Goal: Information Seeking & Learning: Learn about a topic

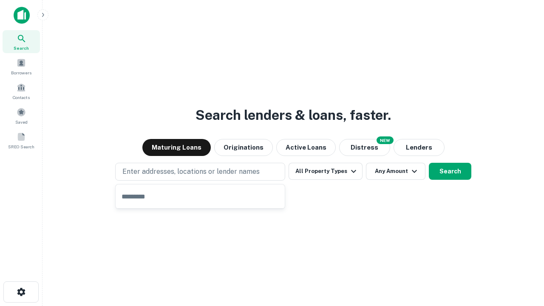
type input "**********"
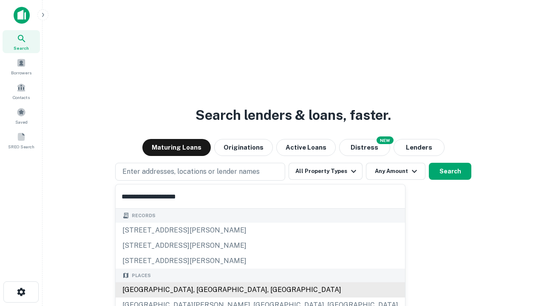
click at [203, 290] on div "Santa Monica, CA, USA" at bounding box center [261, 289] width 290 height 15
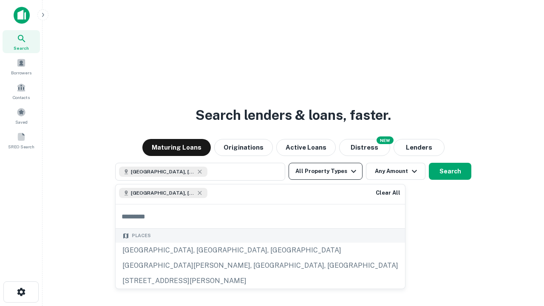
click at [326, 171] on button "All Property Types" at bounding box center [326, 171] width 74 height 17
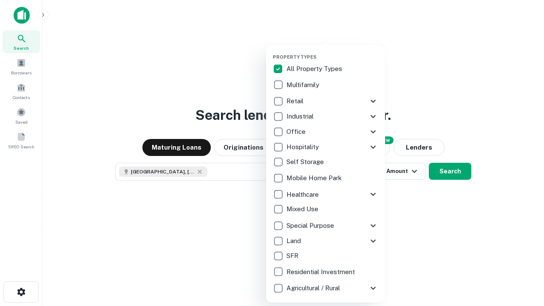
click at [333, 51] on button "button" at bounding box center [332, 51] width 119 height 0
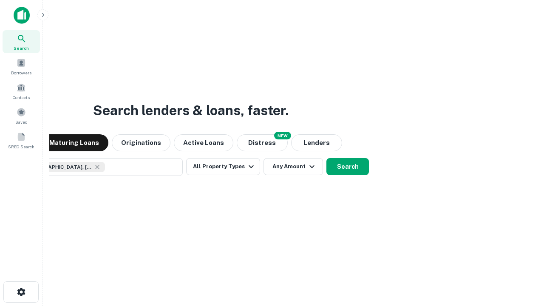
scroll to position [14, 0]
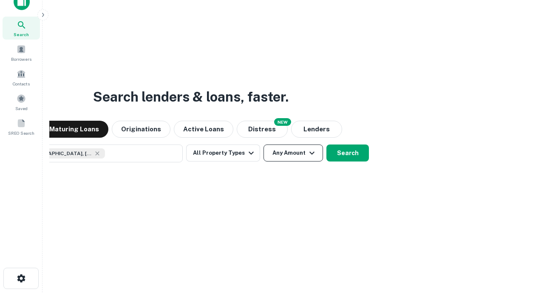
click at [264, 145] on button "Any Amount" at bounding box center [294, 153] width 60 height 17
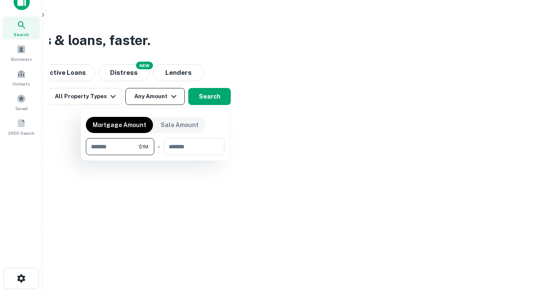
type input "*******"
click at [155, 155] on button "button" at bounding box center [155, 155] width 139 height 0
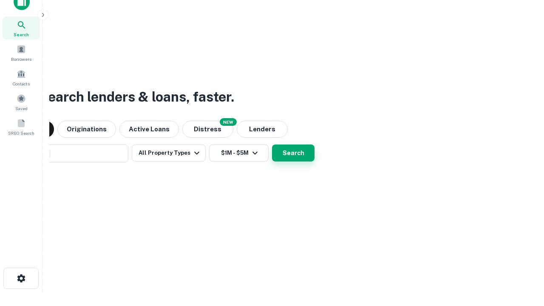
click at [272, 145] on button "Search" at bounding box center [293, 153] width 43 height 17
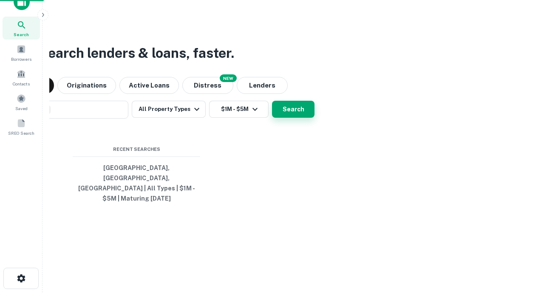
scroll to position [28, 241]
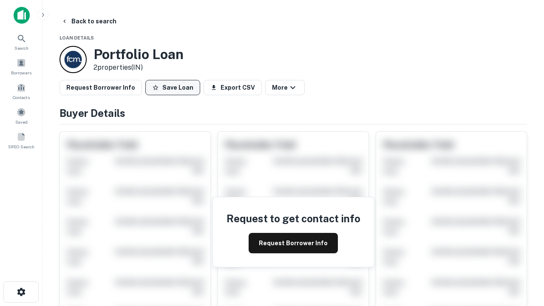
click at [173, 88] on button "Save Loan" at bounding box center [172, 87] width 55 height 15
click at [175, 88] on button "Save Loan" at bounding box center [172, 87] width 55 height 15
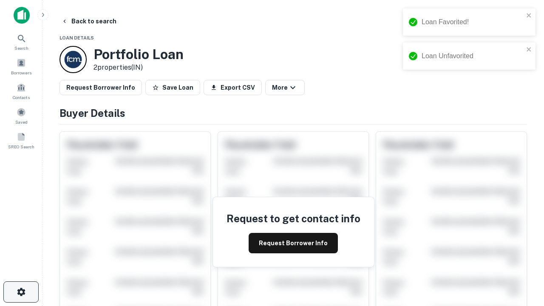
click at [21, 292] on icon "button" at bounding box center [21, 292] width 10 height 10
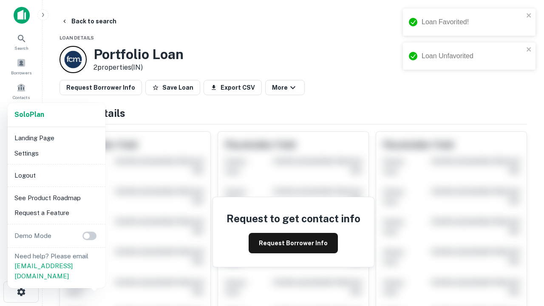
click at [56, 175] on li "Logout" at bounding box center [56, 175] width 91 height 15
